Goal: Transaction & Acquisition: Register for event/course

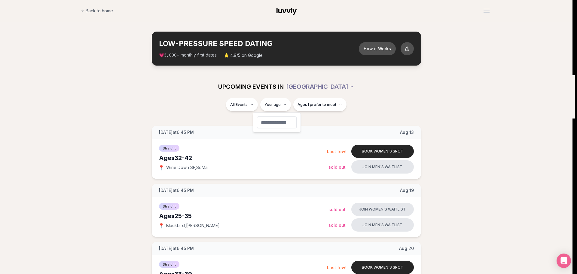
type input "**"
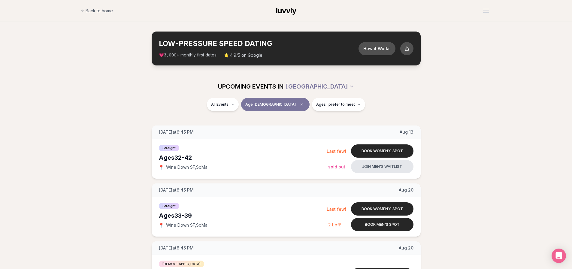
click at [260, 104] on div "All Events Age [DEMOGRAPHIC_DATA] Ages I prefer to meet" at bounding box center [286, 106] width 336 height 16
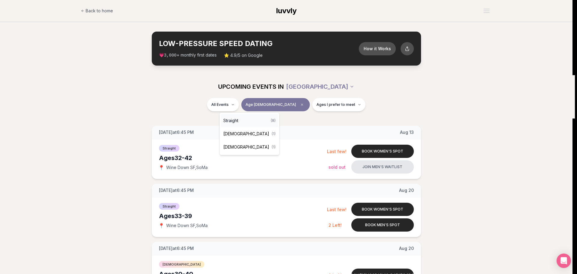
click at [241, 119] on div "Straight ( 8 )" at bounding box center [249, 120] width 57 height 13
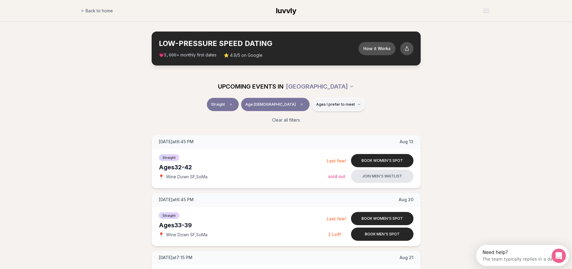
click at [339, 106] on button "Ages I prefer to meet" at bounding box center [338, 104] width 53 height 13
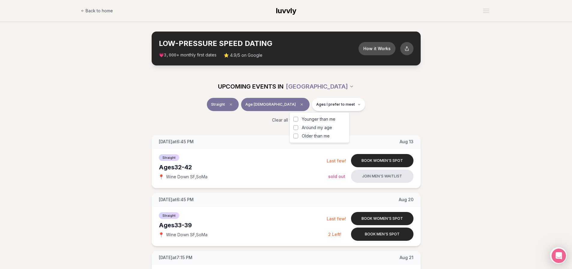
click at [400, 113] on div "Straight Age [DEMOGRAPHIC_DATA] Ages I prefer to meet" at bounding box center [286, 106] width 336 height 16
click at [339, 110] on button "Ages I prefer to meet" at bounding box center [338, 104] width 53 height 13
click at [329, 124] on div "Younger than me Around my age Older than me" at bounding box center [319, 127] width 52 height 23
click at [327, 120] on span "Younger than me" at bounding box center [319, 119] width 34 height 6
click at [298, 120] on button "Younger than me" at bounding box center [295, 119] width 5 height 5
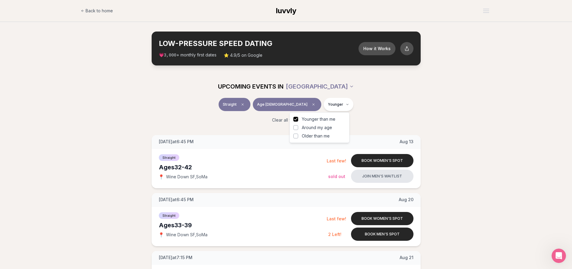
click at [322, 126] on span "Around my age" at bounding box center [317, 128] width 30 height 6
click at [298, 126] on button "Around my age" at bounding box center [295, 127] width 5 height 5
click at [445, 110] on div "Straight Age [DEMOGRAPHIC_DATA] Younger + Same age" at bounding box center [286, 106] width 336 height 16
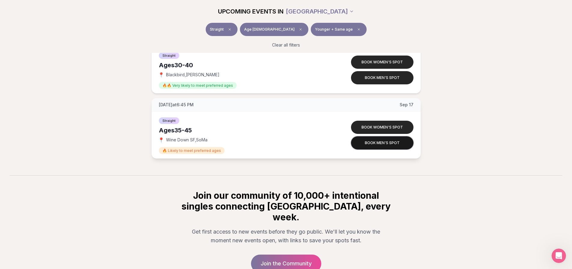
scroll to position [480, 0]
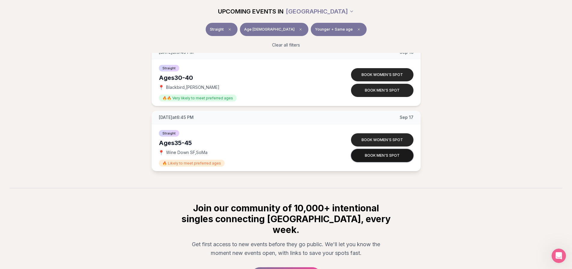
click at [383, 158] on button "Book men's spot" at bounding box center [382, 155] width 62 height 13
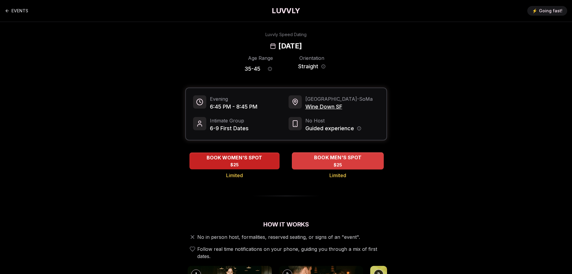
click at [335, 156] on span "BOOK MEN'S SPOT" at bounding box center [338, 157] width 50 height 7
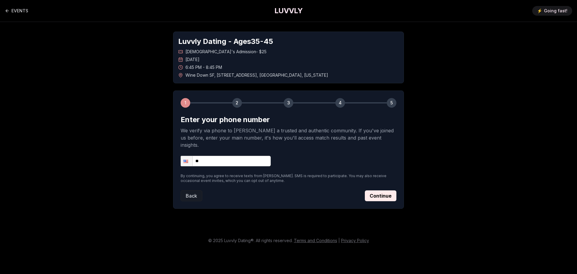
click at [204, 156] on input "**" at bounding box center [225, 161] width 90 height 11
type input "**********"
click at [378, 190] on button "Continue" at bounding box center [381, 195] width 32 height 11
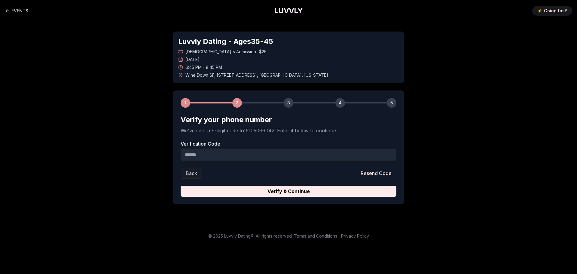
click at [249, 150] on input "Verification Code" at bounding box center [288, 154] width 216 height 12
click at [259, 152] on input "Verification Code" at bounding box center [288, 154] width 216 height 12
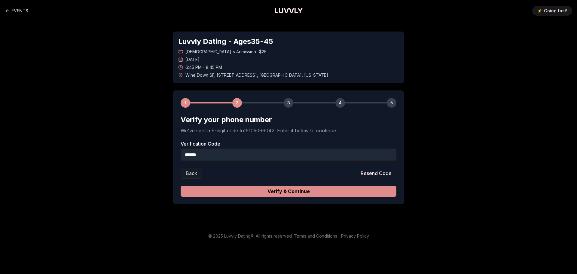
type input "******"
click at [273, 187] on button "Verify & Continue" at bounding box center [288, 191] width 216 height 11
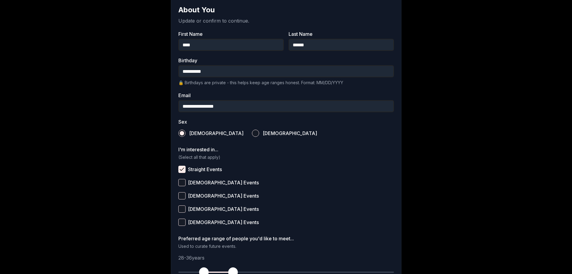
scroll to position [179, 0]
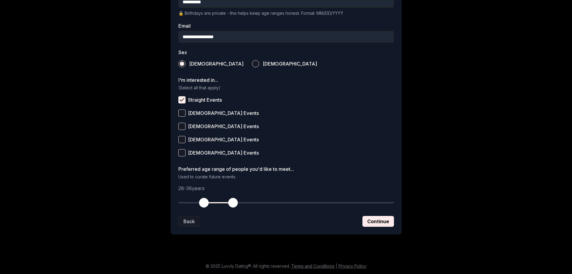
click at [379, 215] on form "**********" at bounding box center [286, 81] width 216 height 291
click at [379, 219] on button "Continue" at bounding box center [378, 221] width 32 height 11
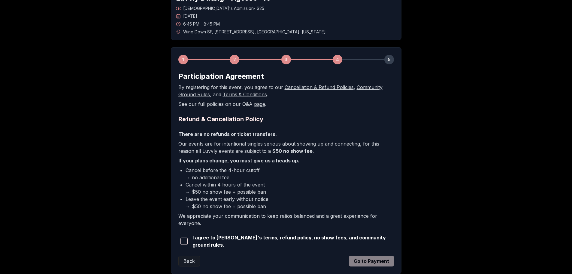
scroll to position [82, 0]
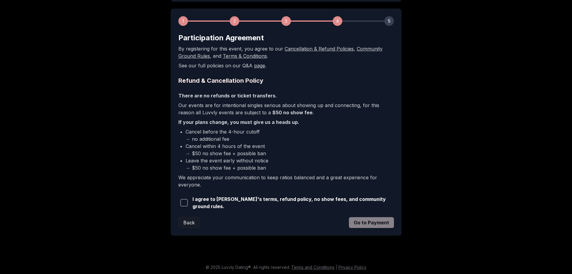
drag, startPoint x: 194, startPoint y: 195, endPoint x: 192, endPoint y: 198, distance: 3.5
click at [194, 195] on div "I agree to [PERSON_NAME]'s terms, refund policy, no show fees, and community gr…" at bounding box center [286, 202] width 216 height 14
click at [186, 202] on span "button" at bounding box center [183, 202] width 7 height 7
click at [395, 222] on div "1 2 3 4 5 Participation Agreement By registering for this event, you agree to o…" at bounding box center [286, 122] width 231 height 226
click at [390, 222] on button "Go to Payment" at bounding box center [371, 222] width 45 height 11
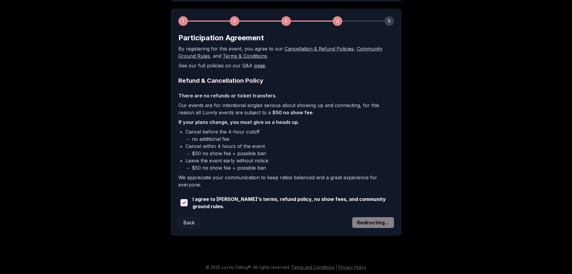
scroll to position [62, 0]
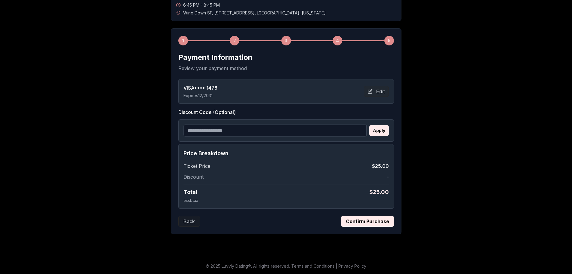
click at [363, 220] on button "Confirm Purchase" at bounding box center [367, 221] width 53 height 11
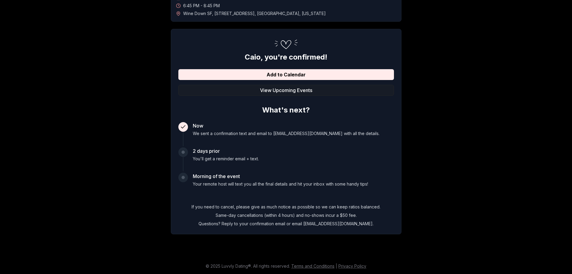
scroll to position [32, 0]
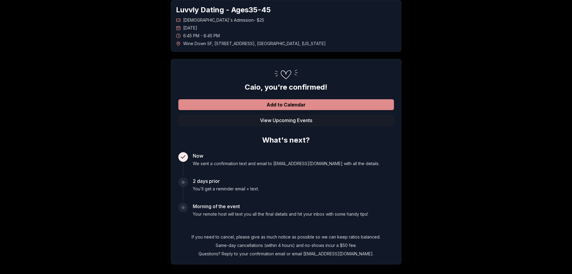
click at [302, 104] on button "Add to Calendar" at bounding box center [286, 104] width 216 height 11
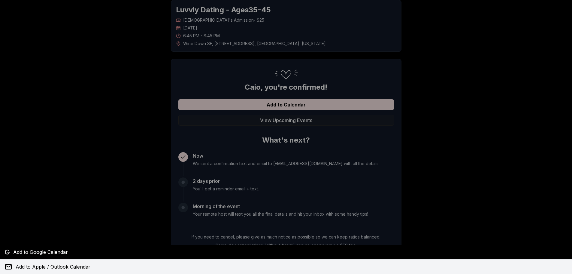
click at [22, 262] on button "Add to Apple / Outlook Calendar" at bounding box center [286, 266] width 572 height 14
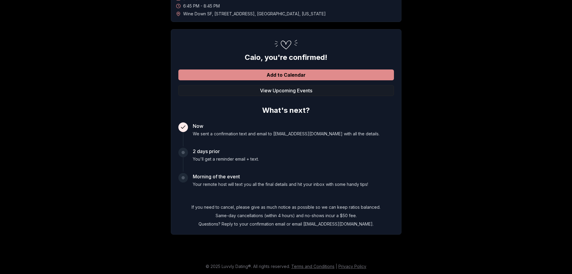
scroll to position [62, 0]
